Goal: Transaction & Acquisition: Purchase product/service

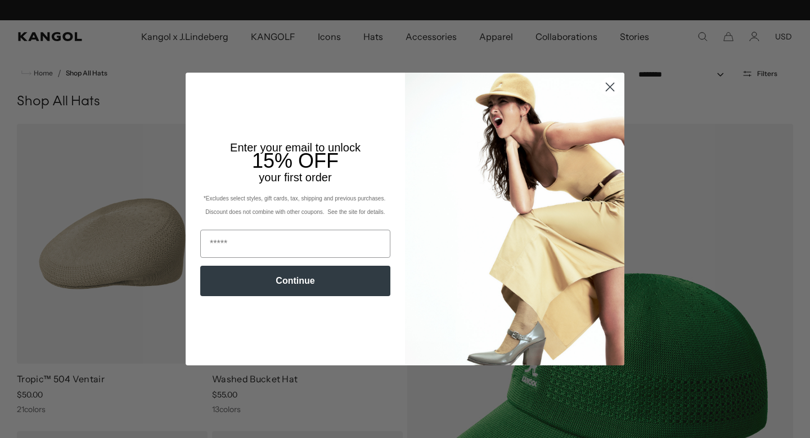
click at [609, 82] on circle "Close dialog" at bounding box center [610, 87] width 19 height 19
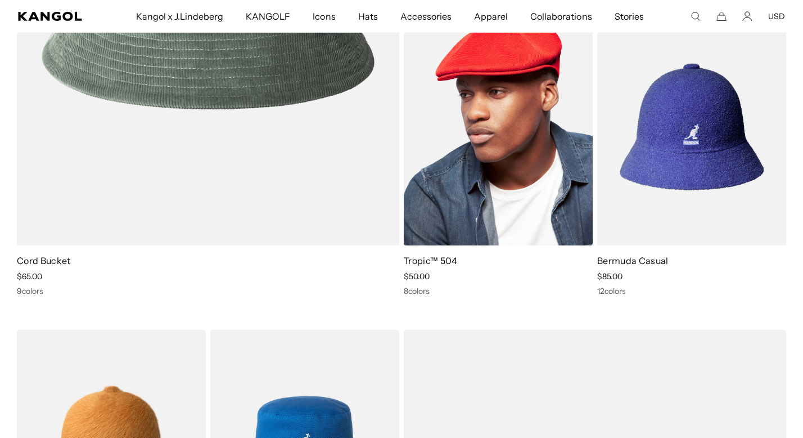
click at [519, 173] on img at bounding box center [498, 126] width 189 height 237
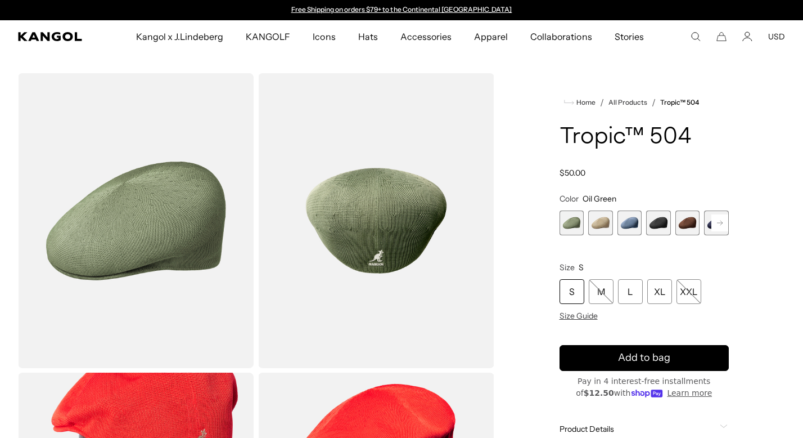
click at [634, 225] on span "3 of 9" at bounding box center [630, 222] width 25 height 25
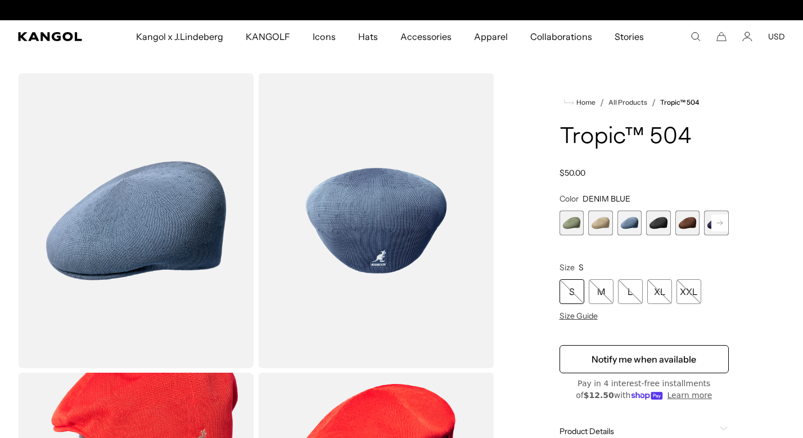
scroll to position [0, 232]
click at [722, 222] on icon at bounding box center [720, 223] width 6 height 5
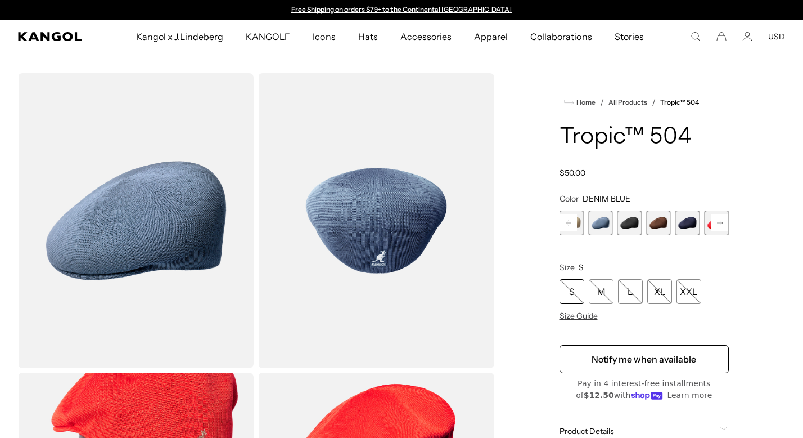
click at [722, 222] on icon at bounding box center [720, 223] width 6 height 5
click at [722, 222] on span "9 of 9" at bounding box center [716, 222] width 25 height 25
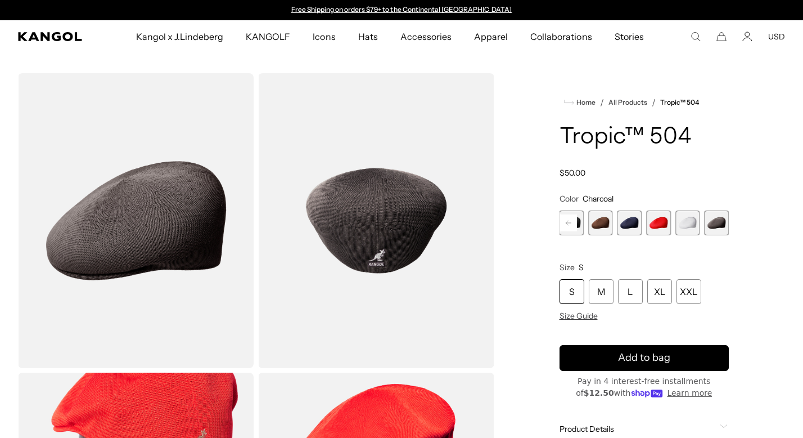
click at [722, 222] on span "9 of 9" at bounding box center [716, 222] width 25 height 25
click at [655, 222] on span "7 of 9" at bounding box center [658, 222] width 25 height 25
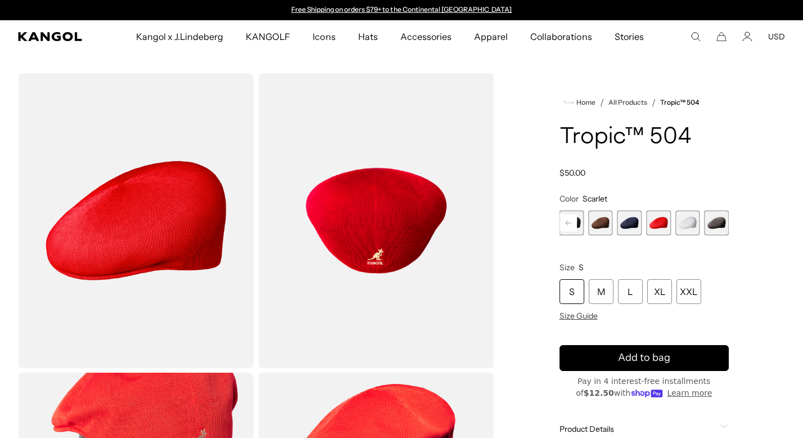
scroll to position [0, 232]
